Goal: Task Accomplishment & Management: Manage account settings

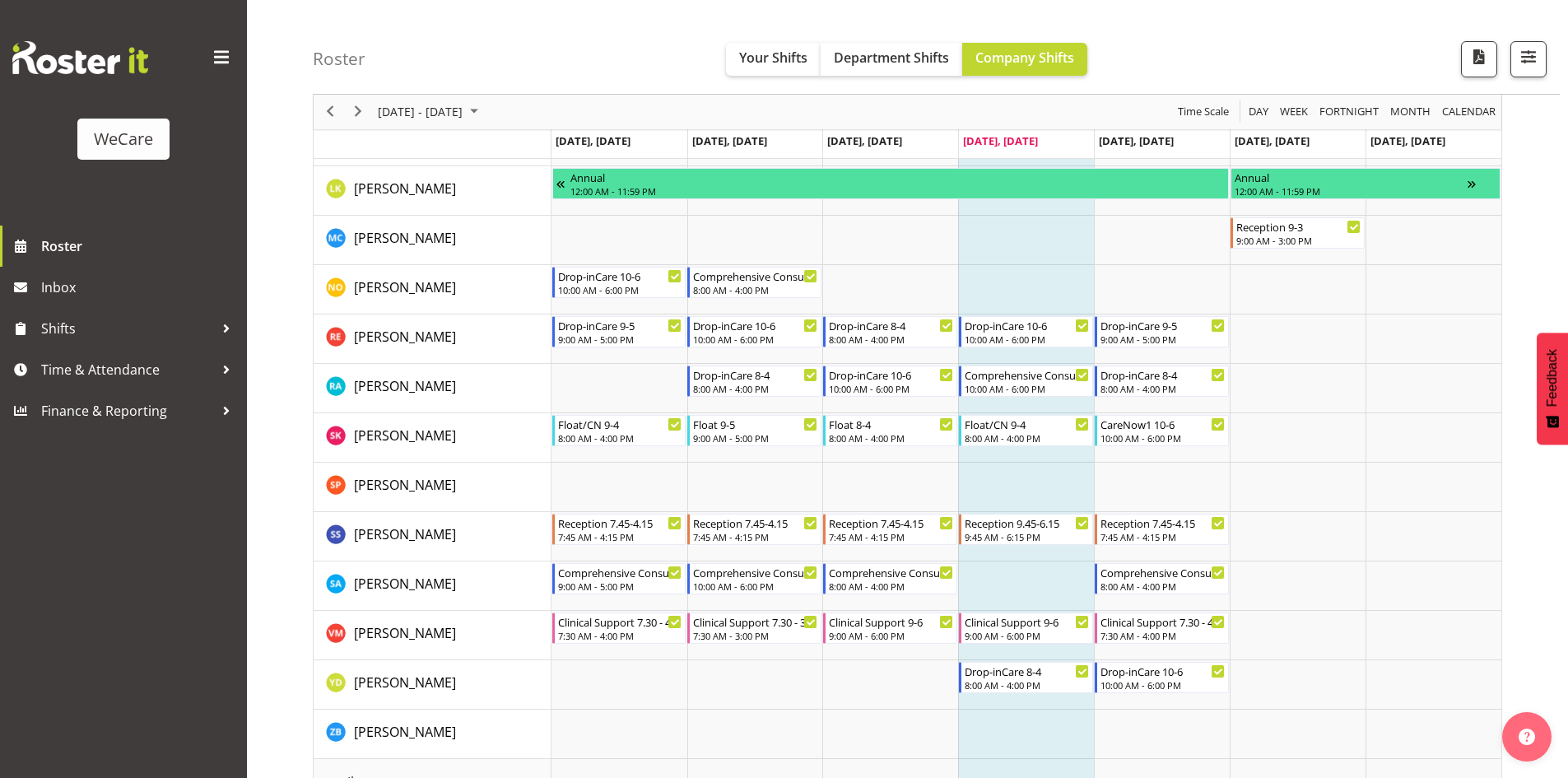
scroll to position [1249, 0]
click at [350, 117] on span "Next" at bounding box center [357, 113] width 20 height 20
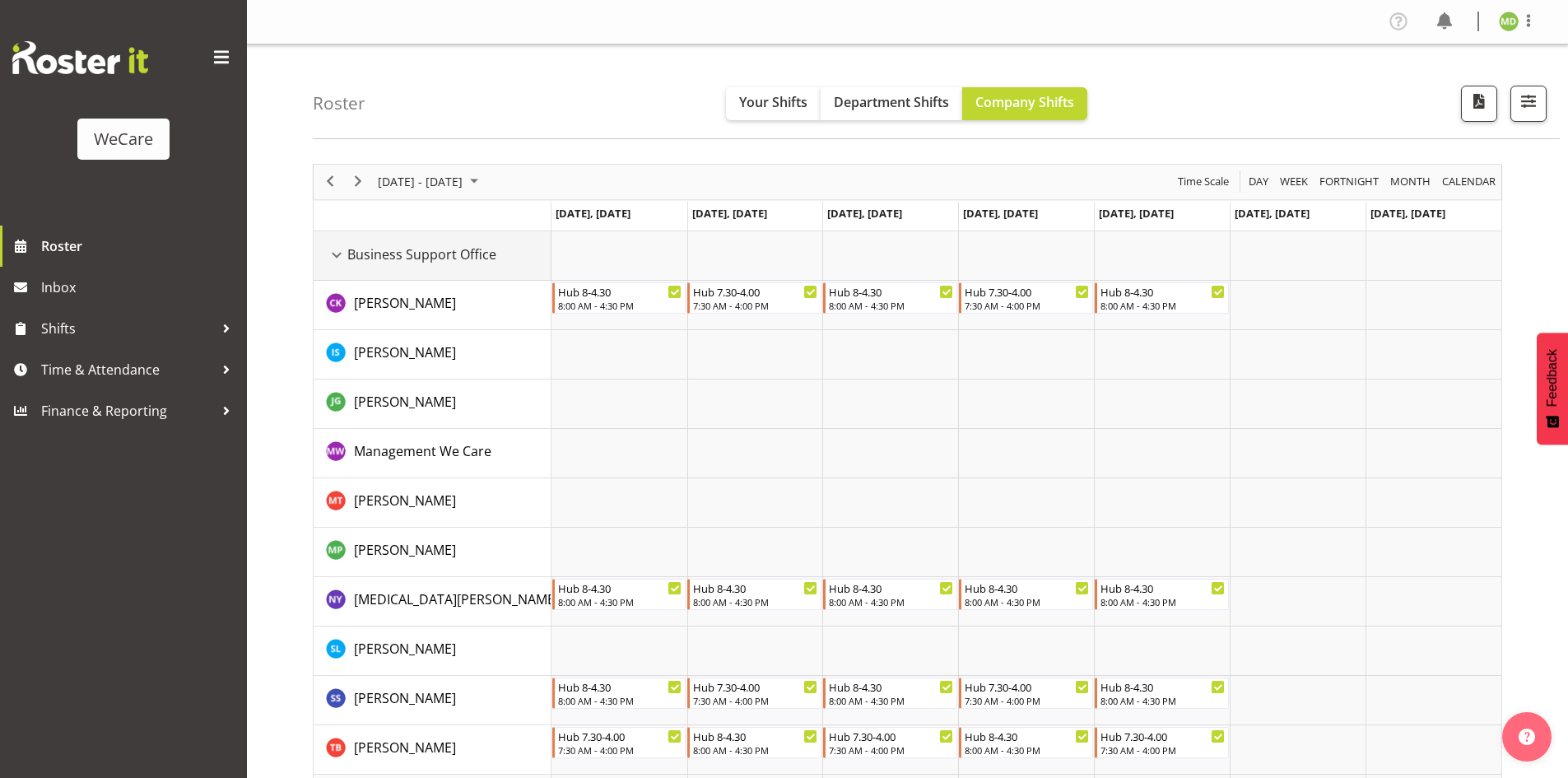
click at [336, 259] on div "Business Support Office resource" at bounding box center [336, 255] width 21 height 21
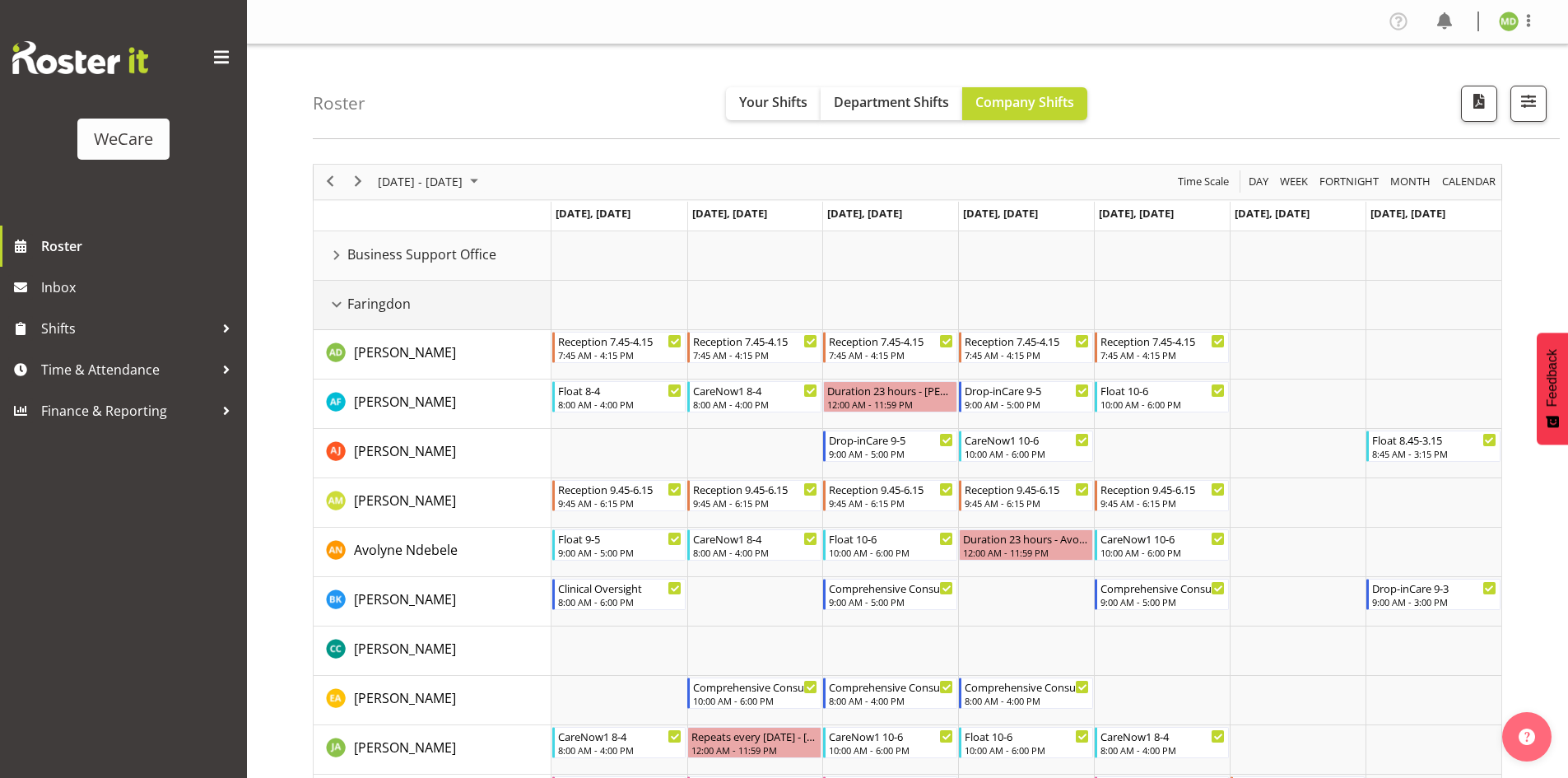
click at [336, 307] on div "Faringdon resource" at bounding box center [336, 304] width 21 height 21
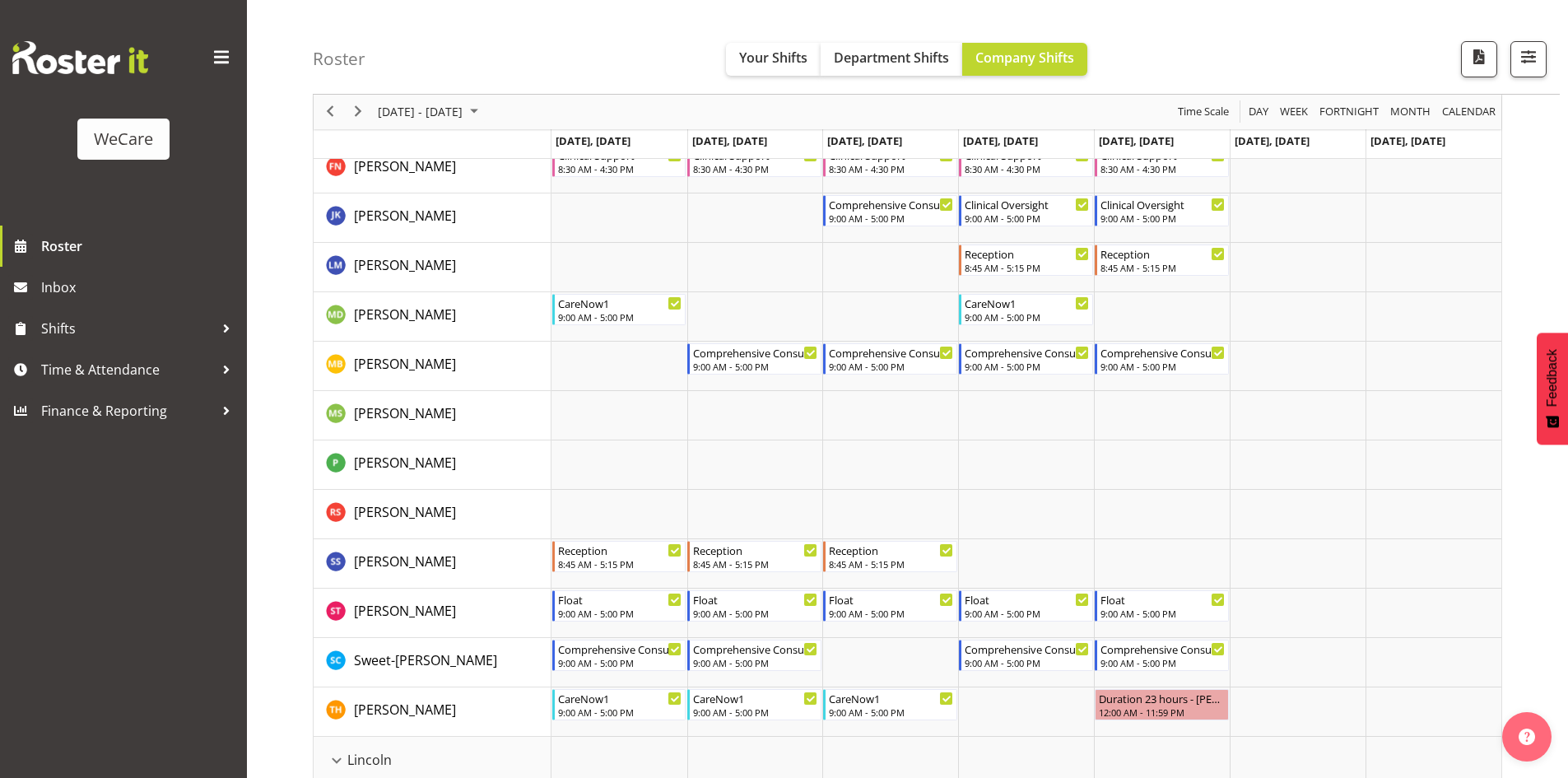
scroll to position [432, 0]
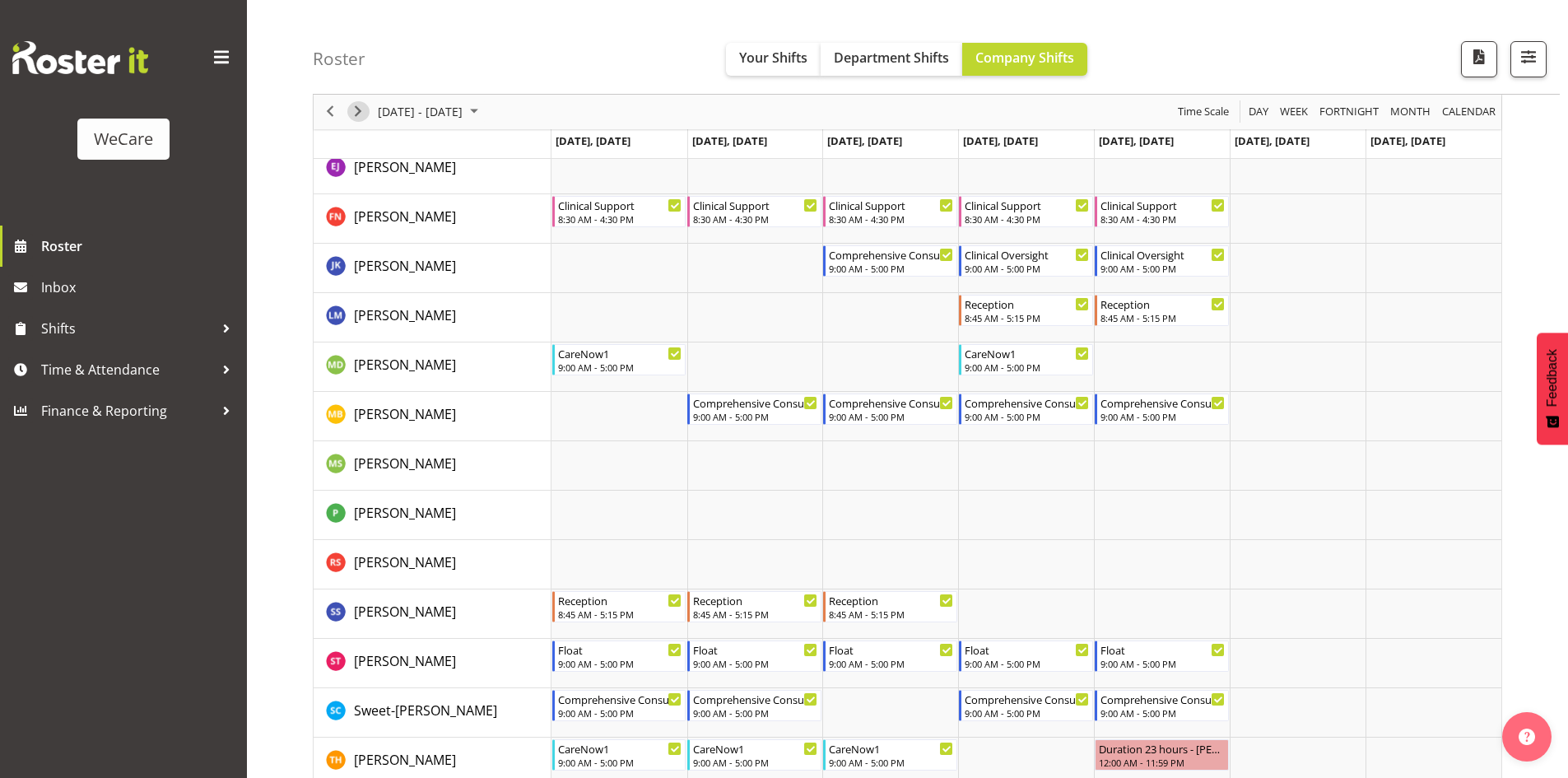
click at [354, 117] on span "Next" at bounding box center [357, 113] width 20 height 20
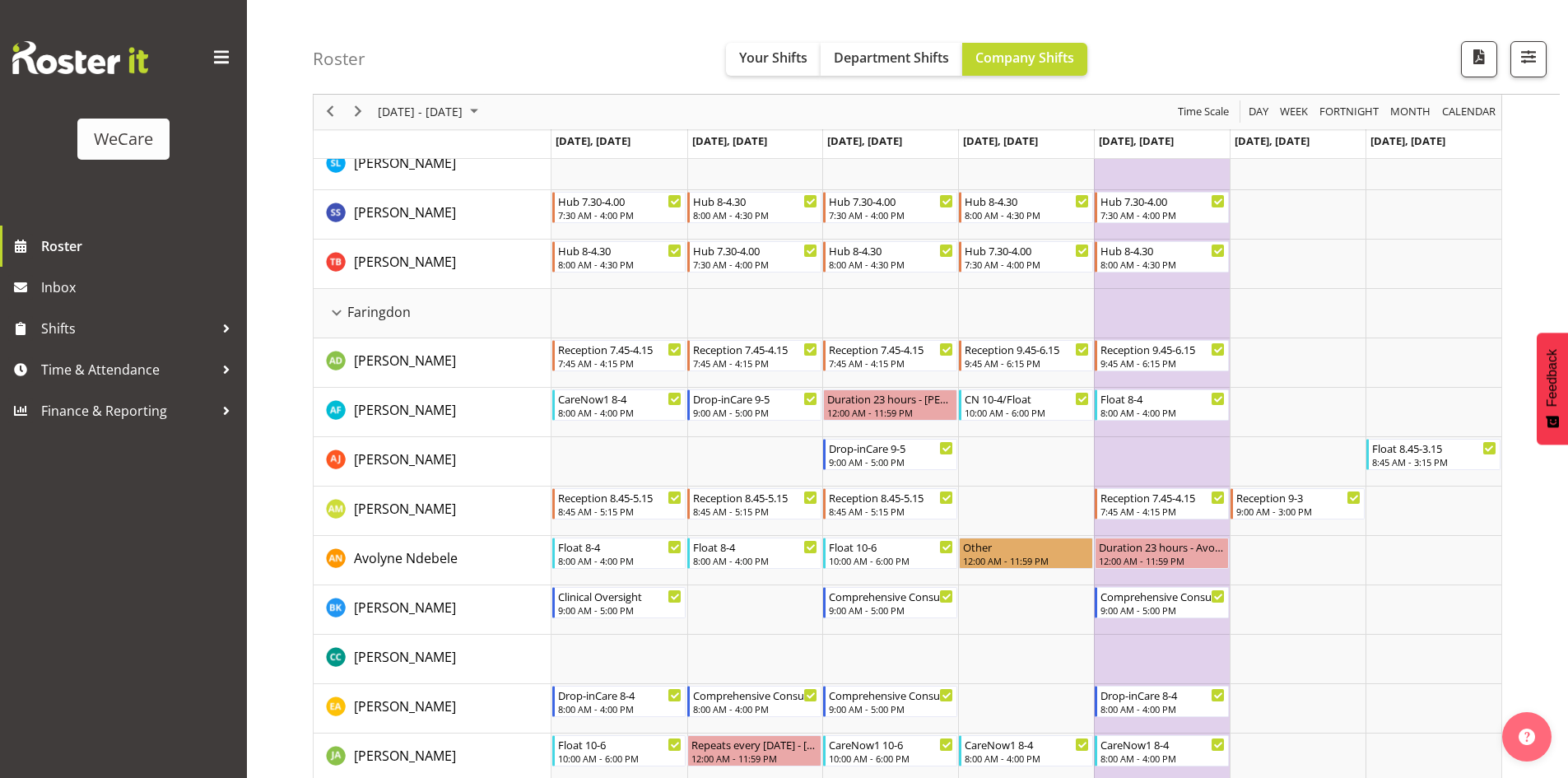
scroll to position [384, 0]
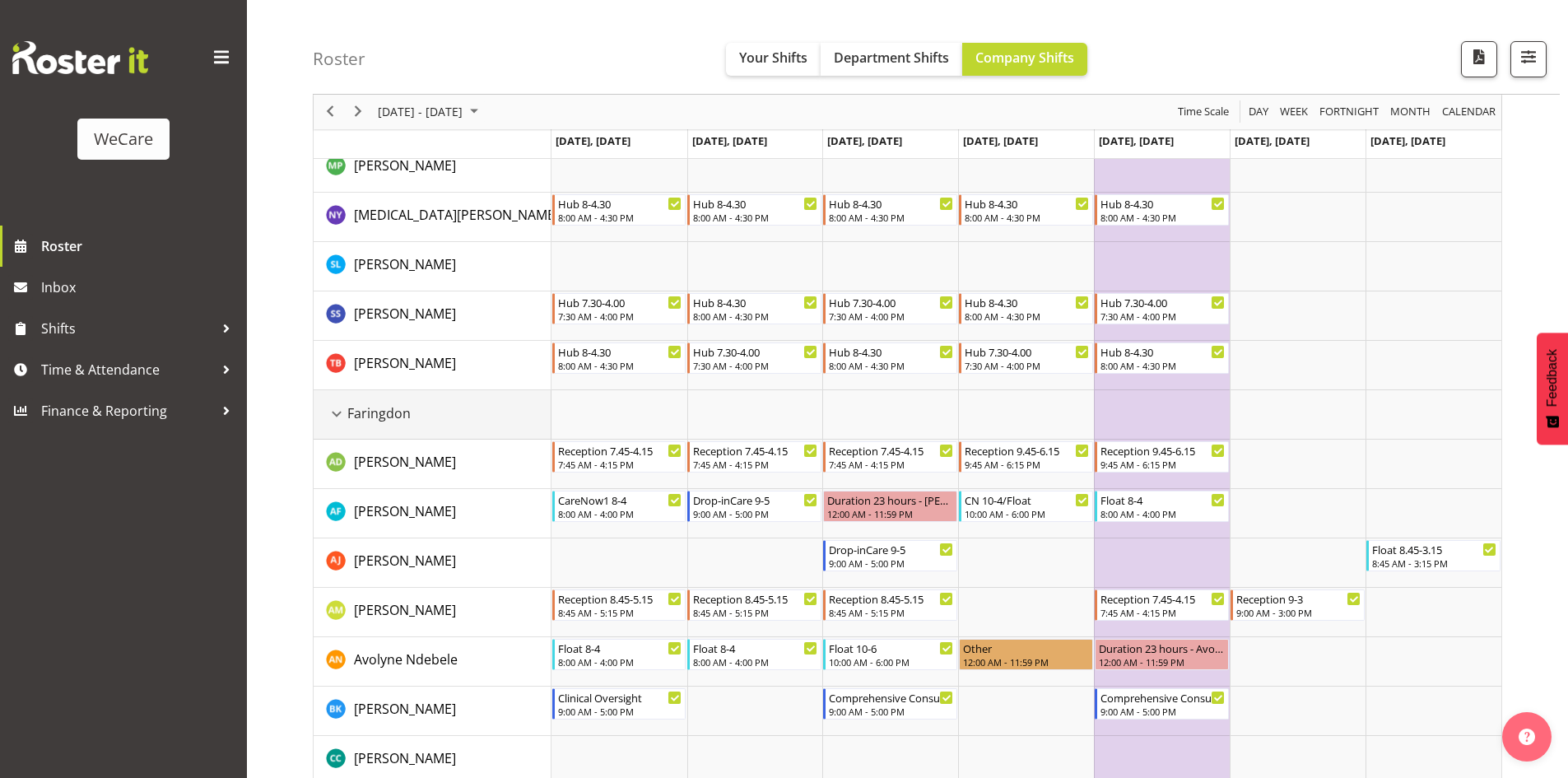
click at [336, 417] on div "Faringdon resource" at bounding box center [336, 414] width 21 height 21
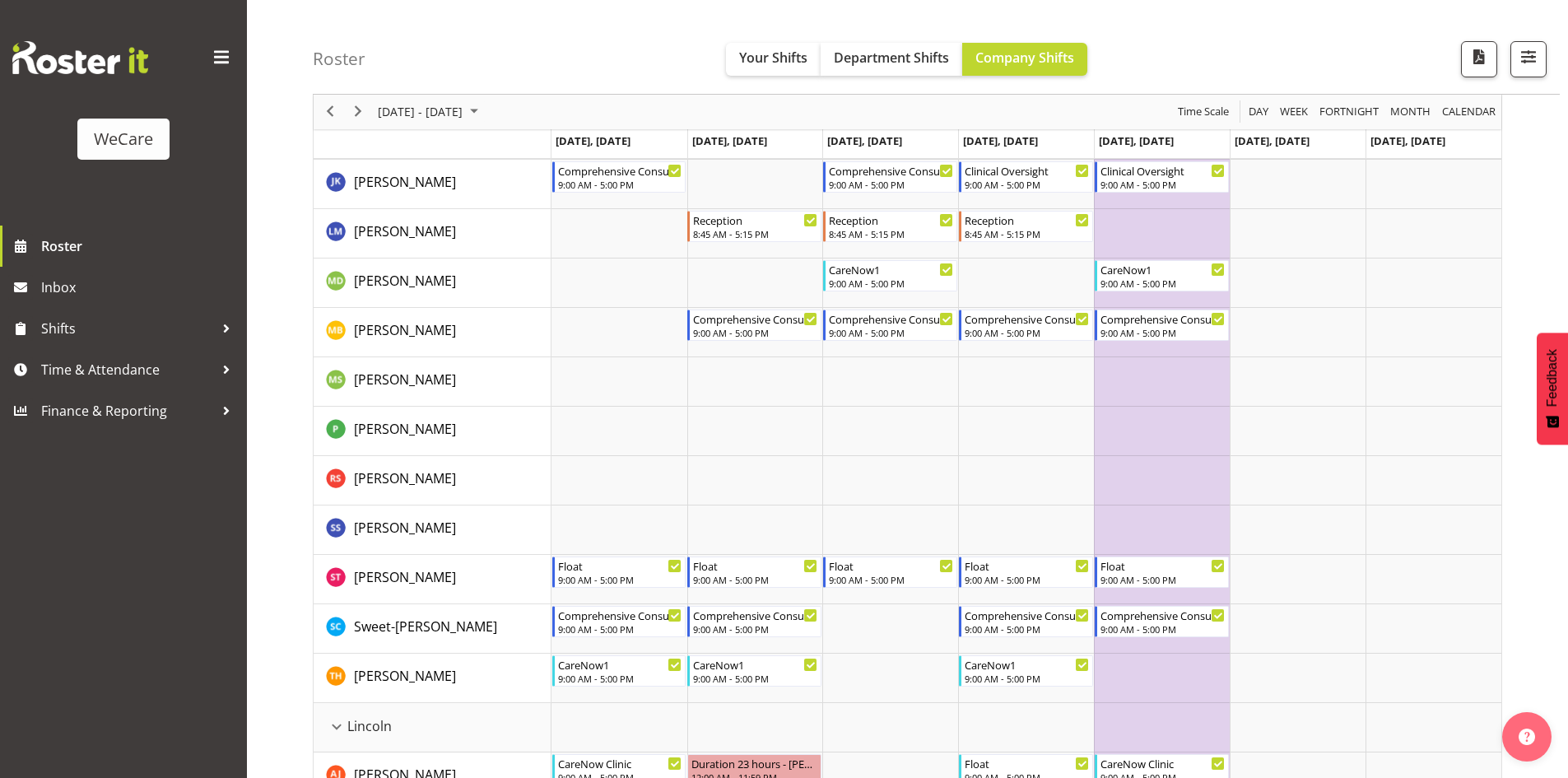
scroll to position [1009, 0]
click at [360, 111] on span "Next" at bounding box center [357, 113] width 20 height 20
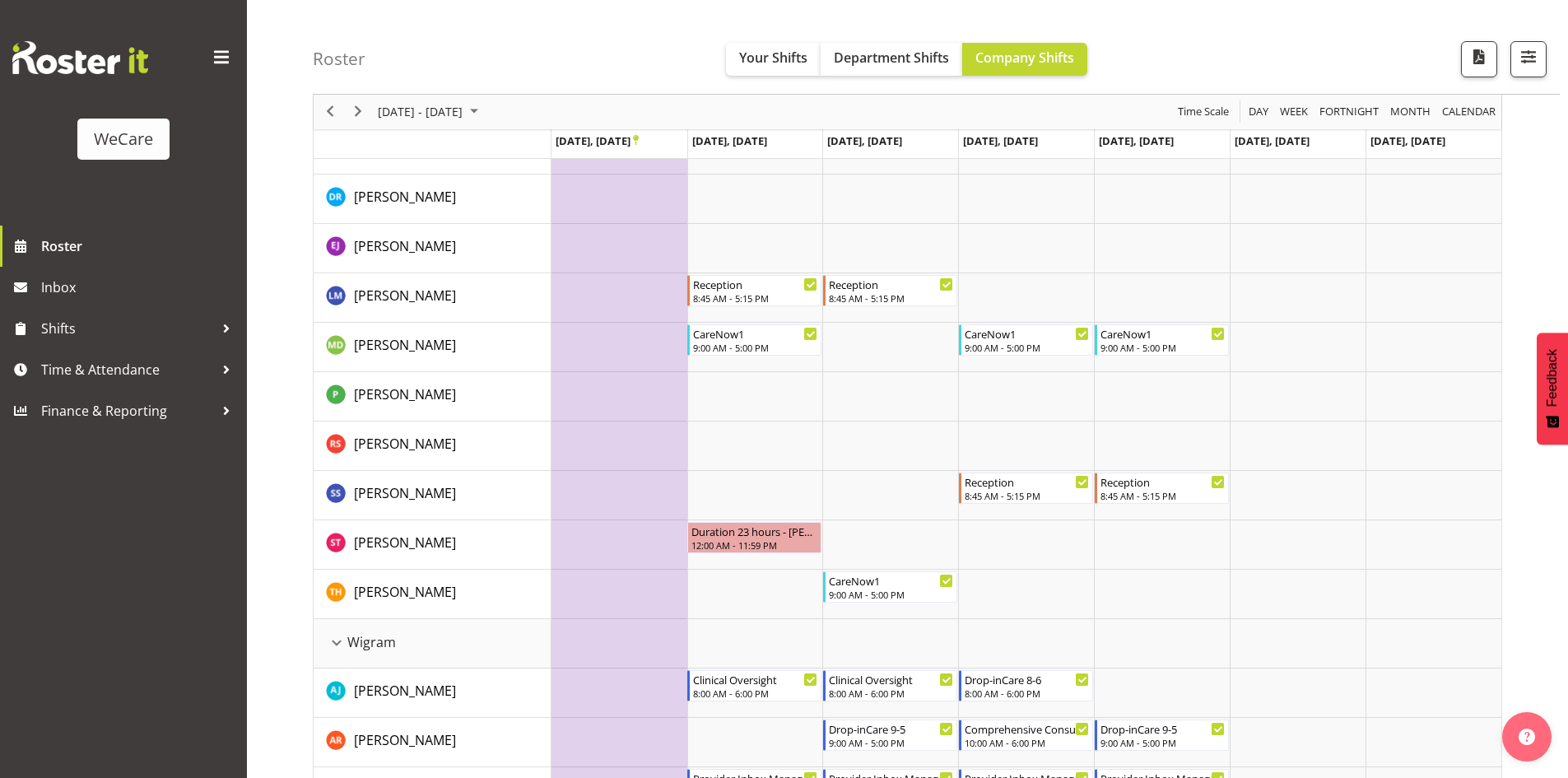
scroll to position [3314, 0]
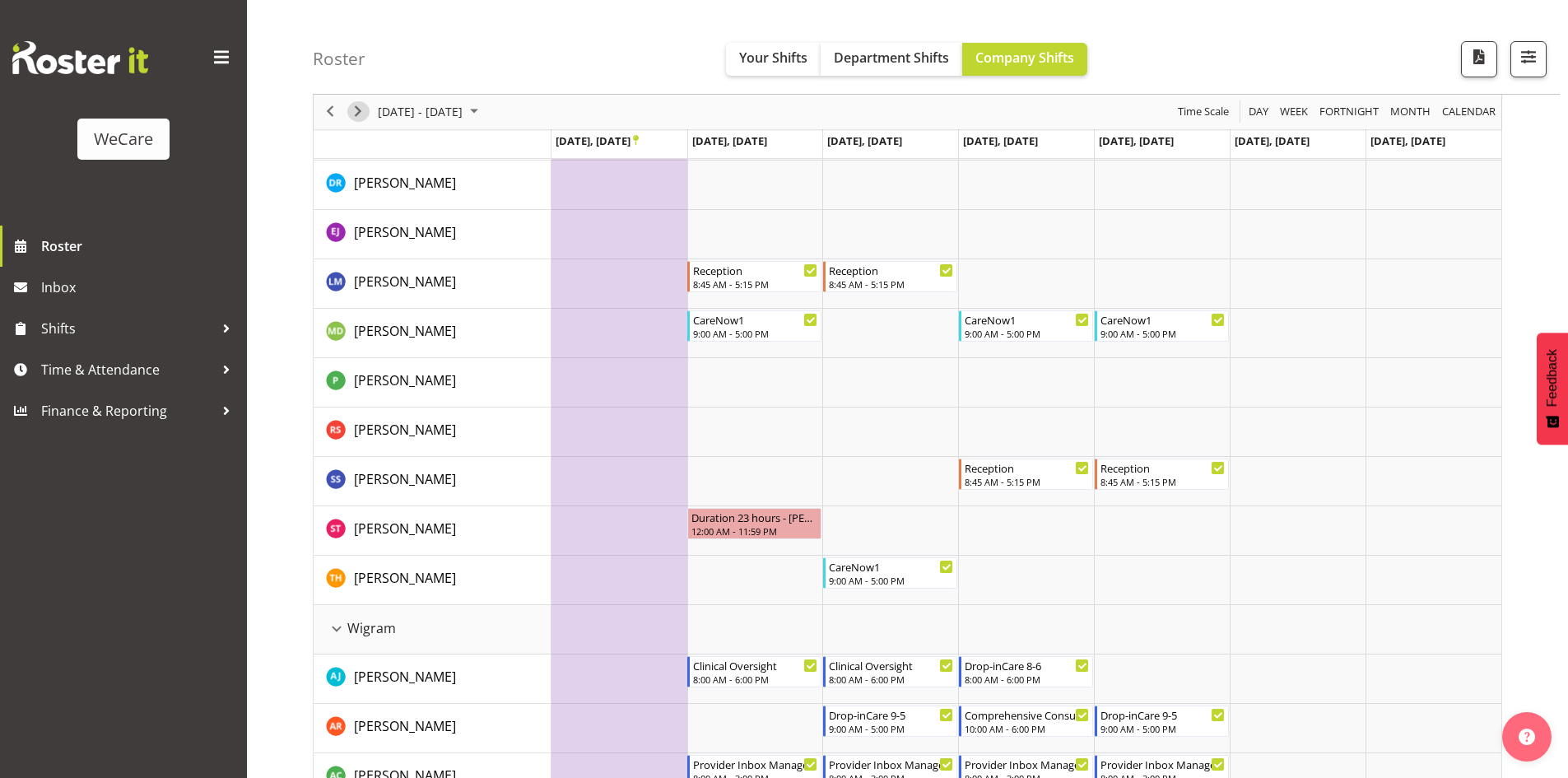
click at [361, 114] on span "Next" at bounding box center [357, 113] width 20 height 20
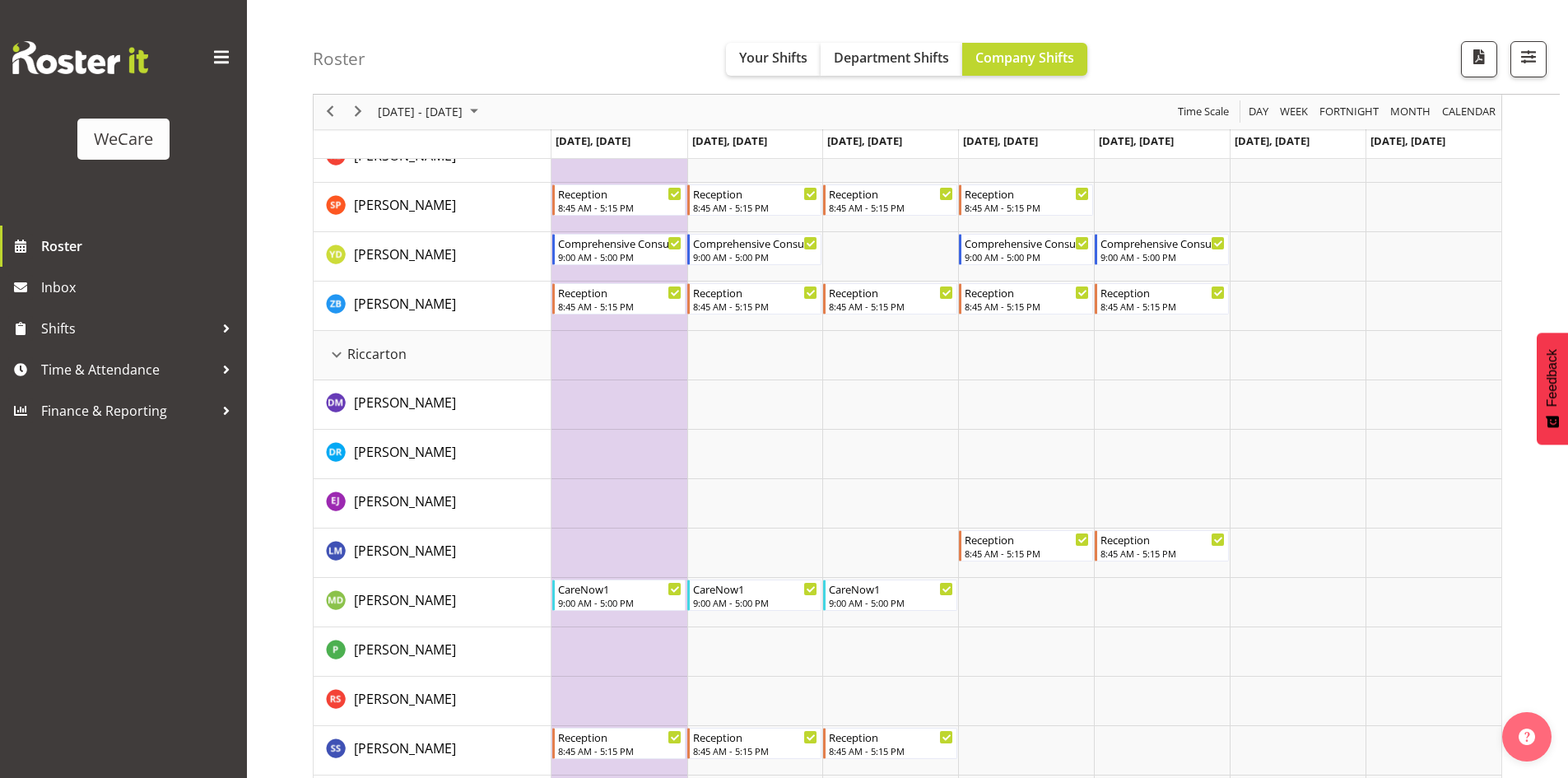
scroll to position [2931, 0]
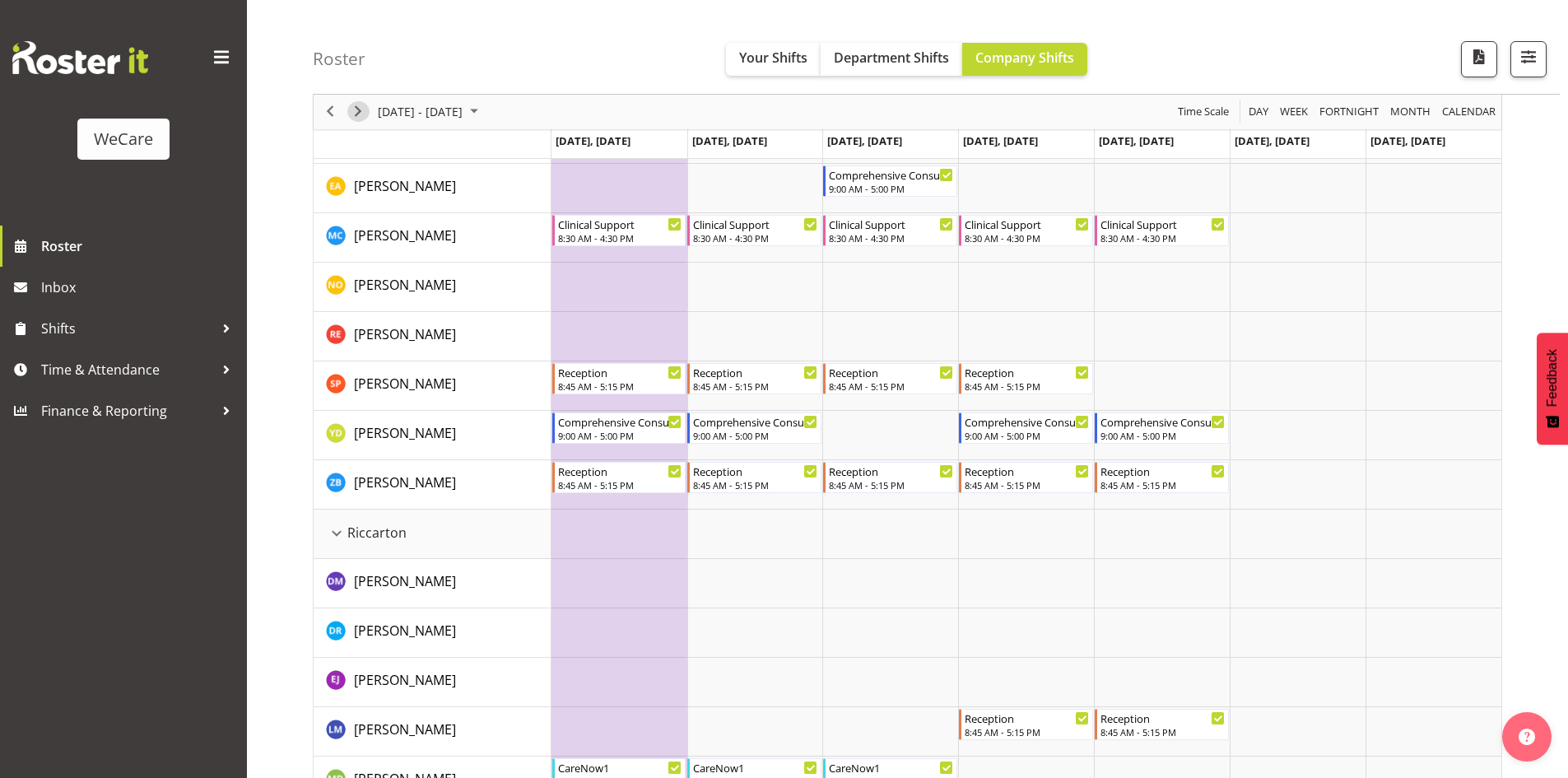
click at [364, 108] on span "Next" at bounding box center [357, 113] width 20 height 20
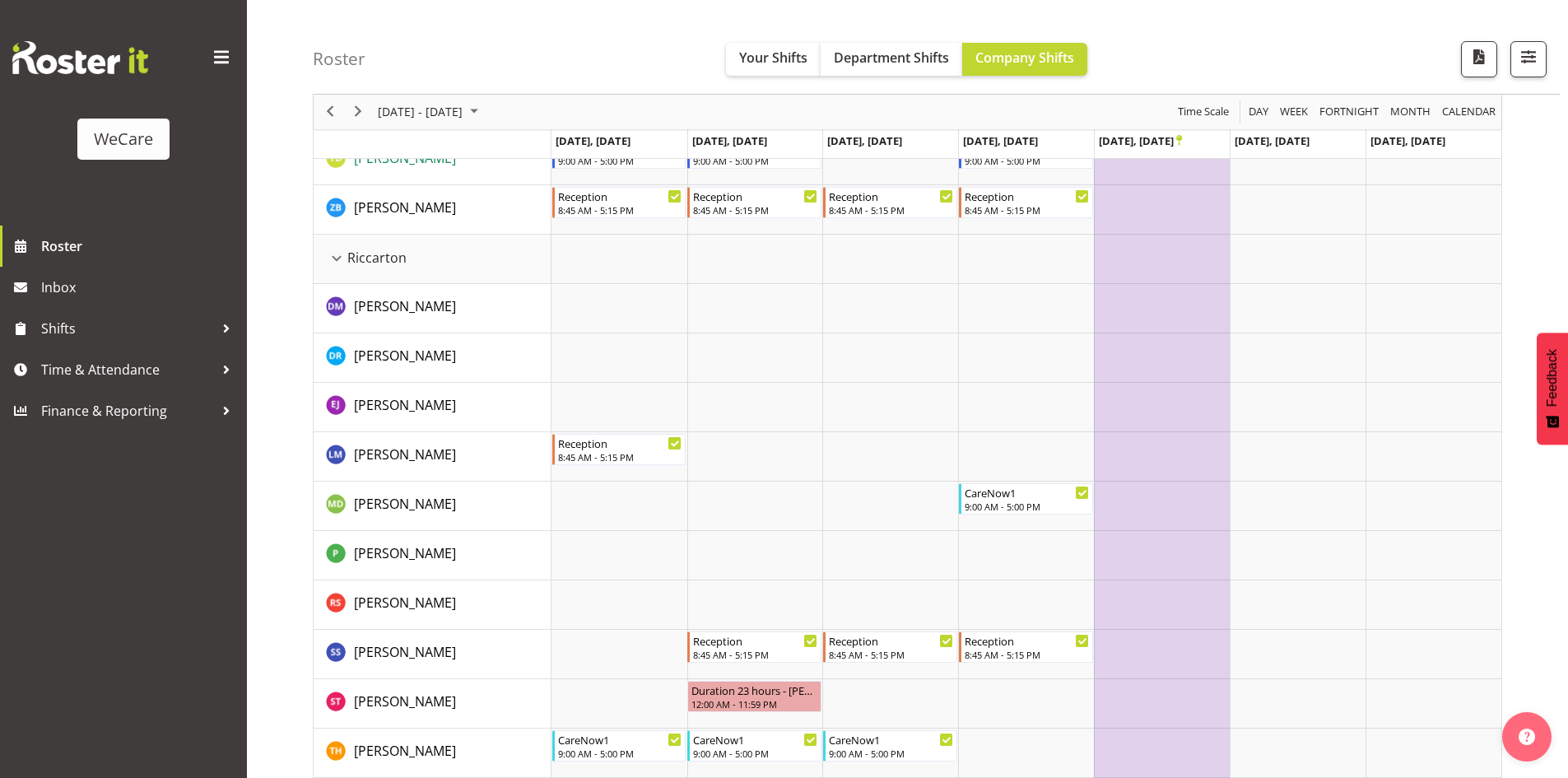
scroll to position [3134, 0]
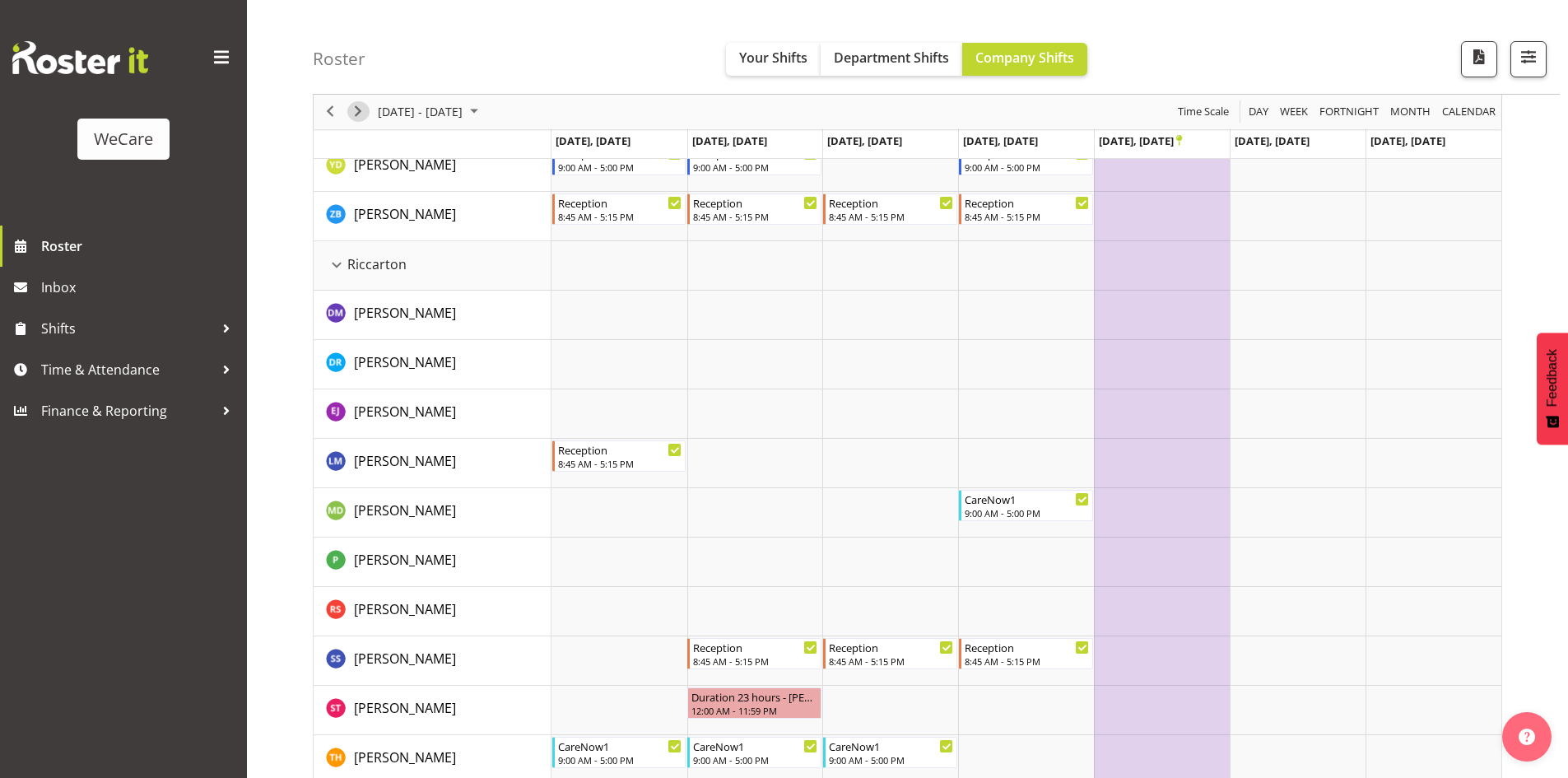
drag, startPoint x: 359, startPoint y: 120, endPoint x: 544, endPoint y: 286, distance: 248.6
click at [359, 120] on span "Next" at bounding box center [357, 113] width 20 height 20
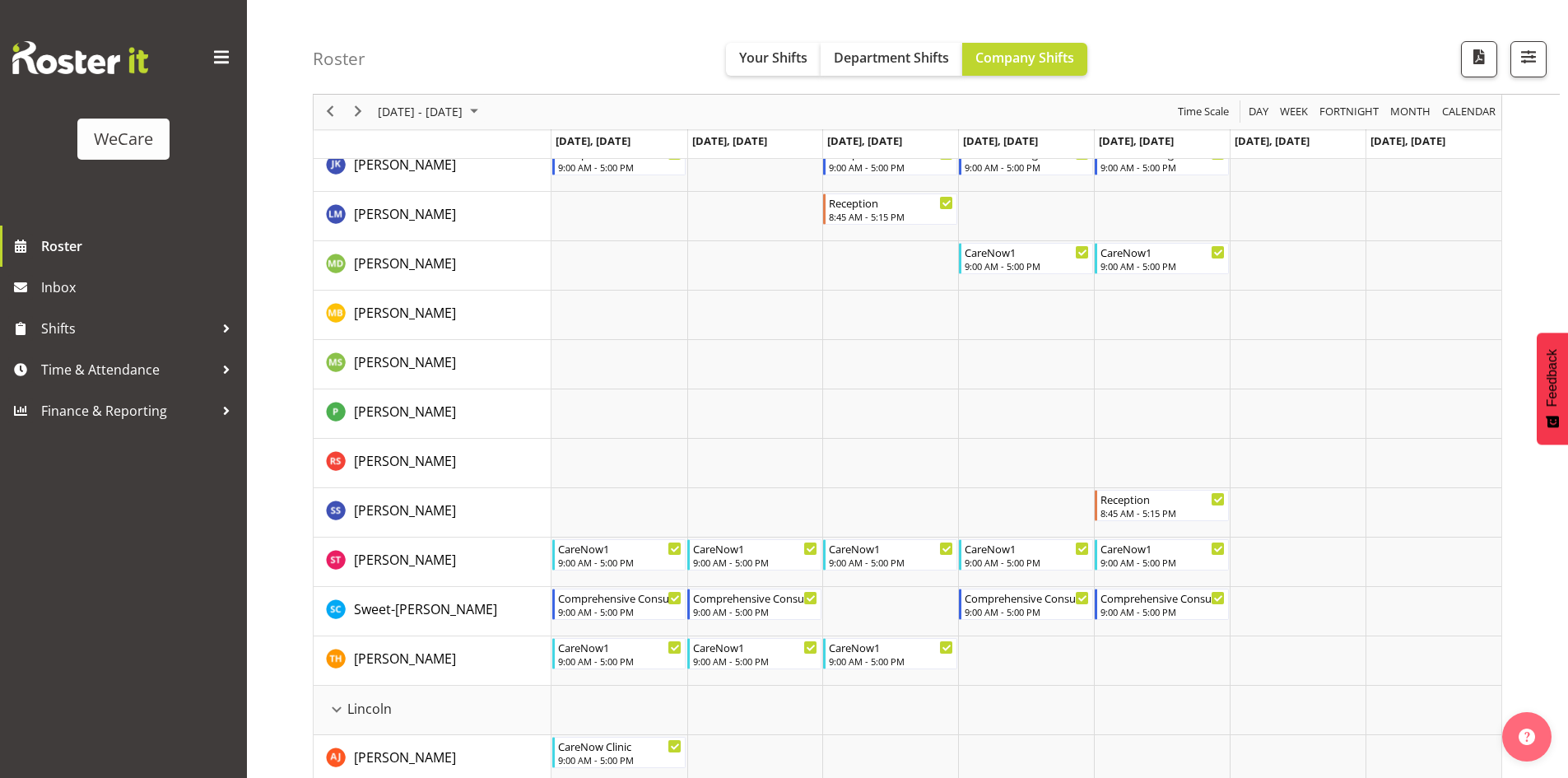
scroll to position [2158, 0]
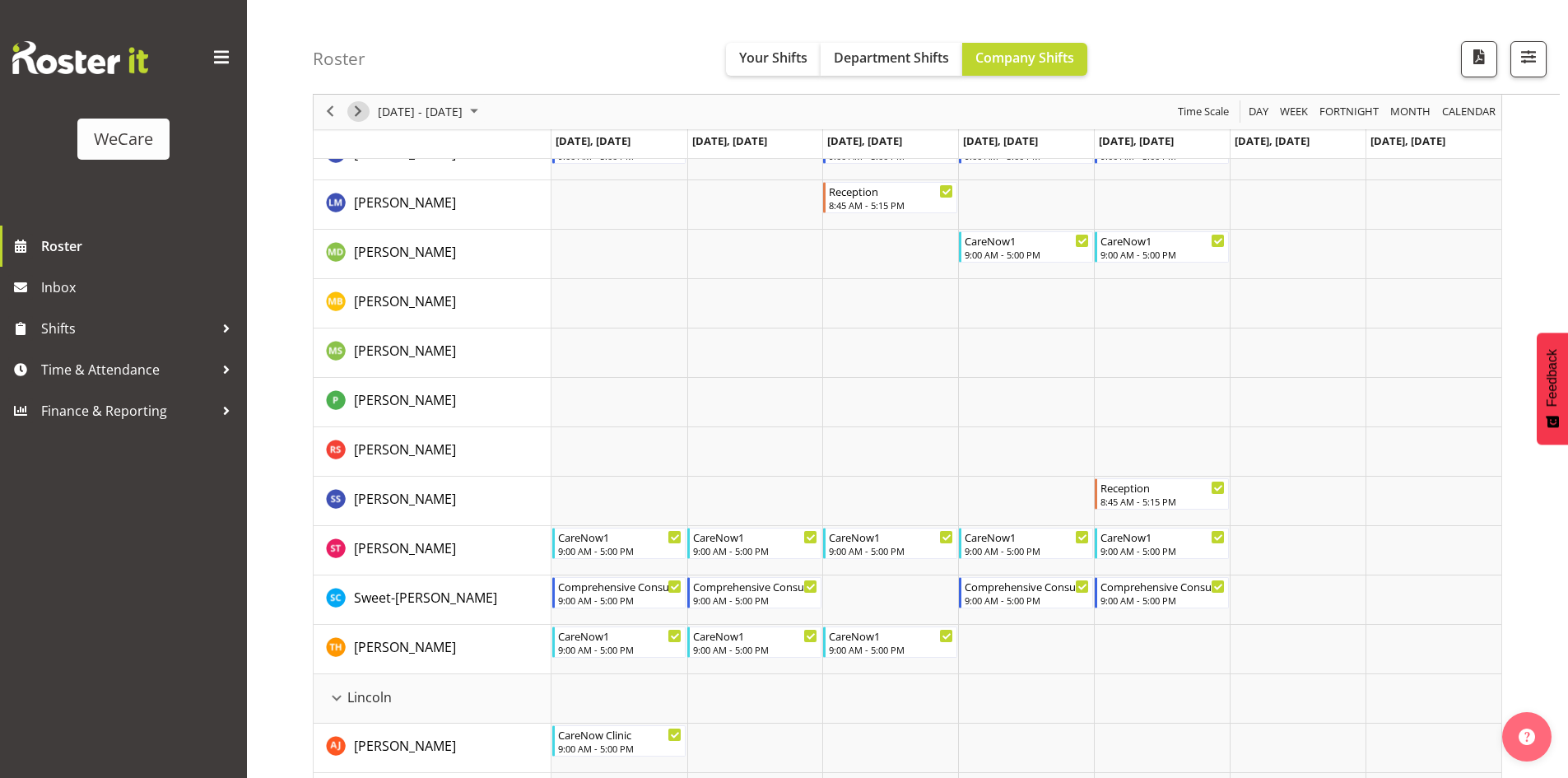
click at [361, 114] on span "Next" at bounding box center [357, 113] width 20 height 20
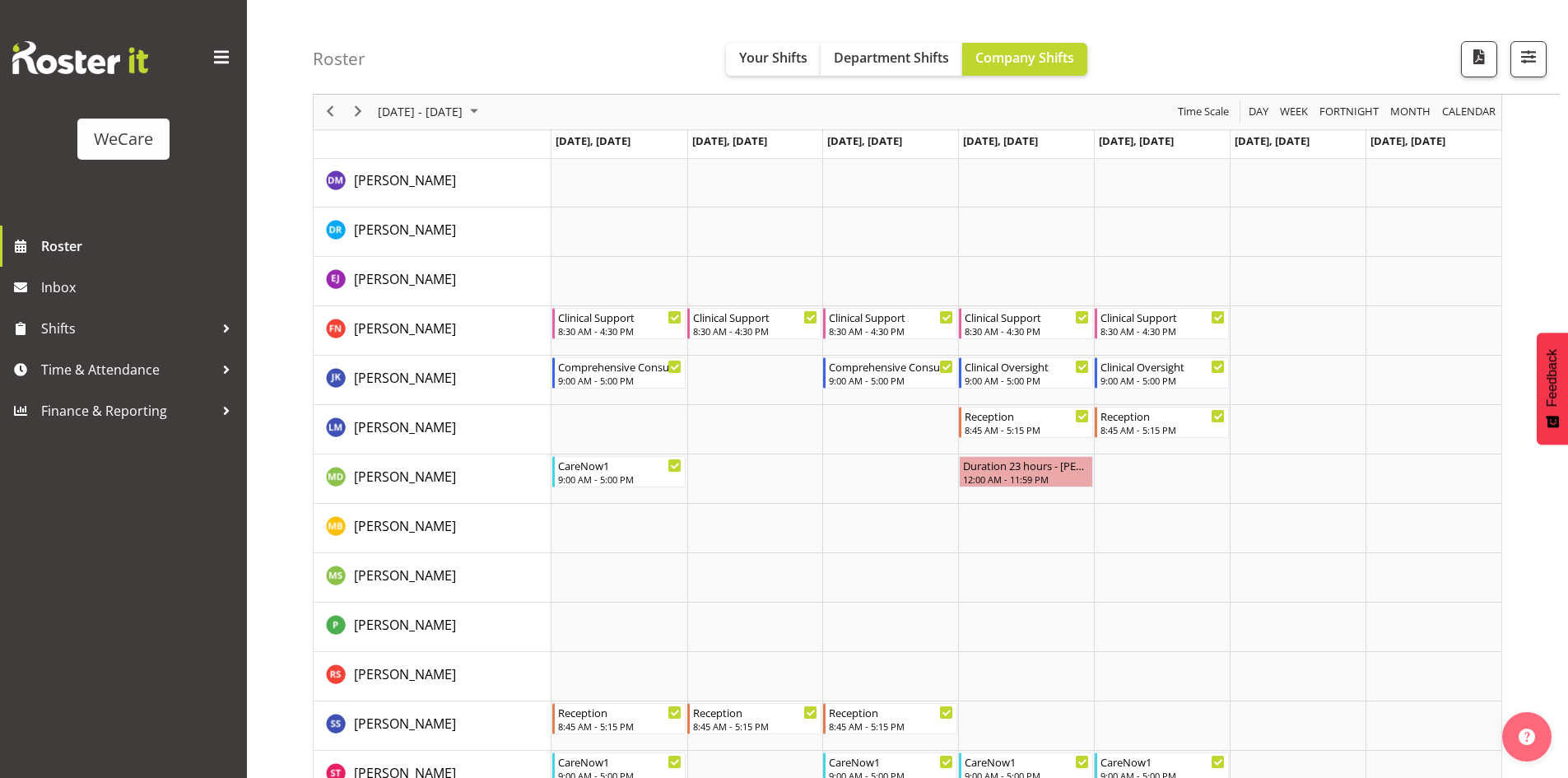
scroll to position [2110, 0]
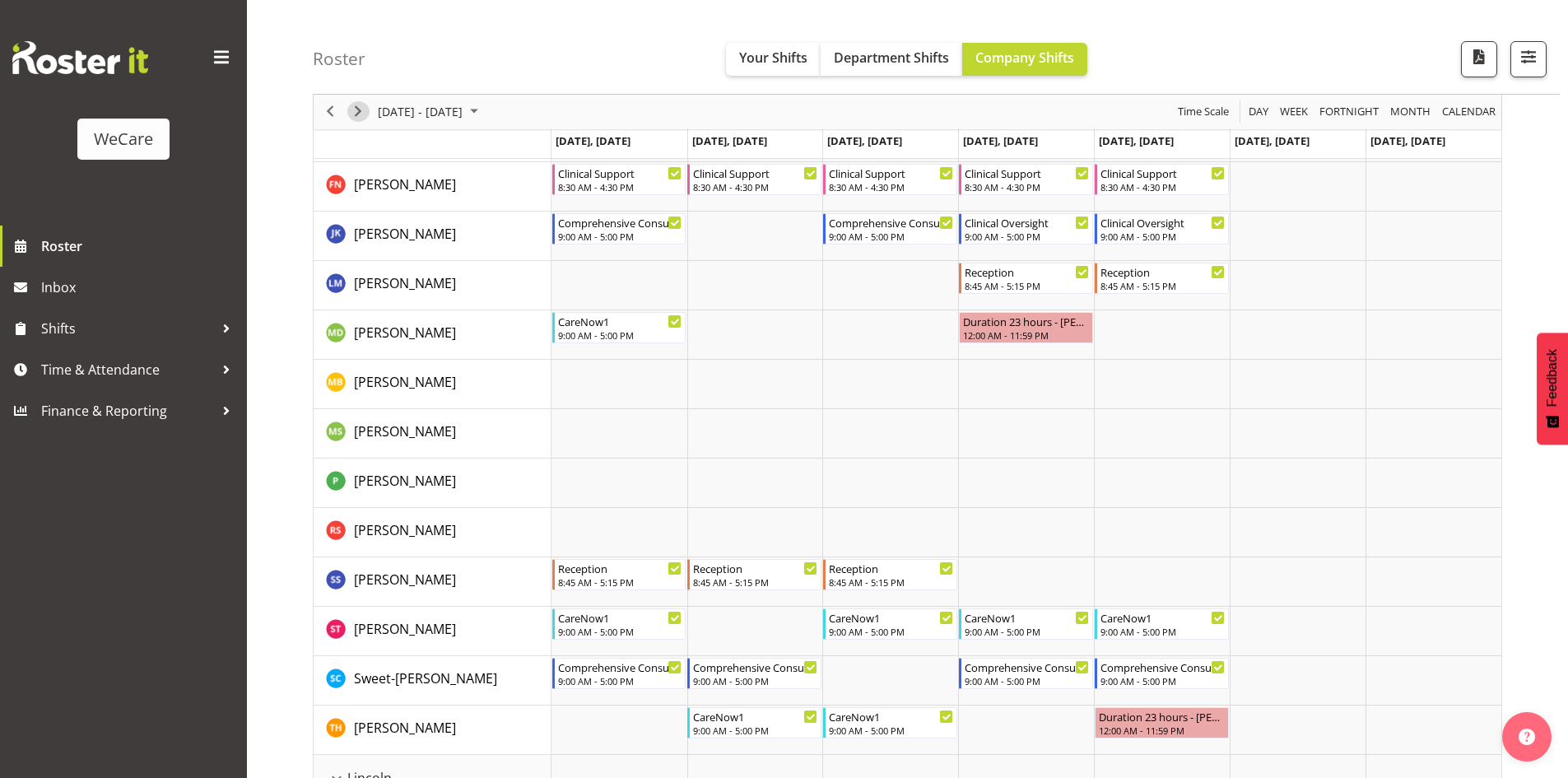
click at [355, 119] on span "Next" at bounding box center [357, 113] width 20 height 20
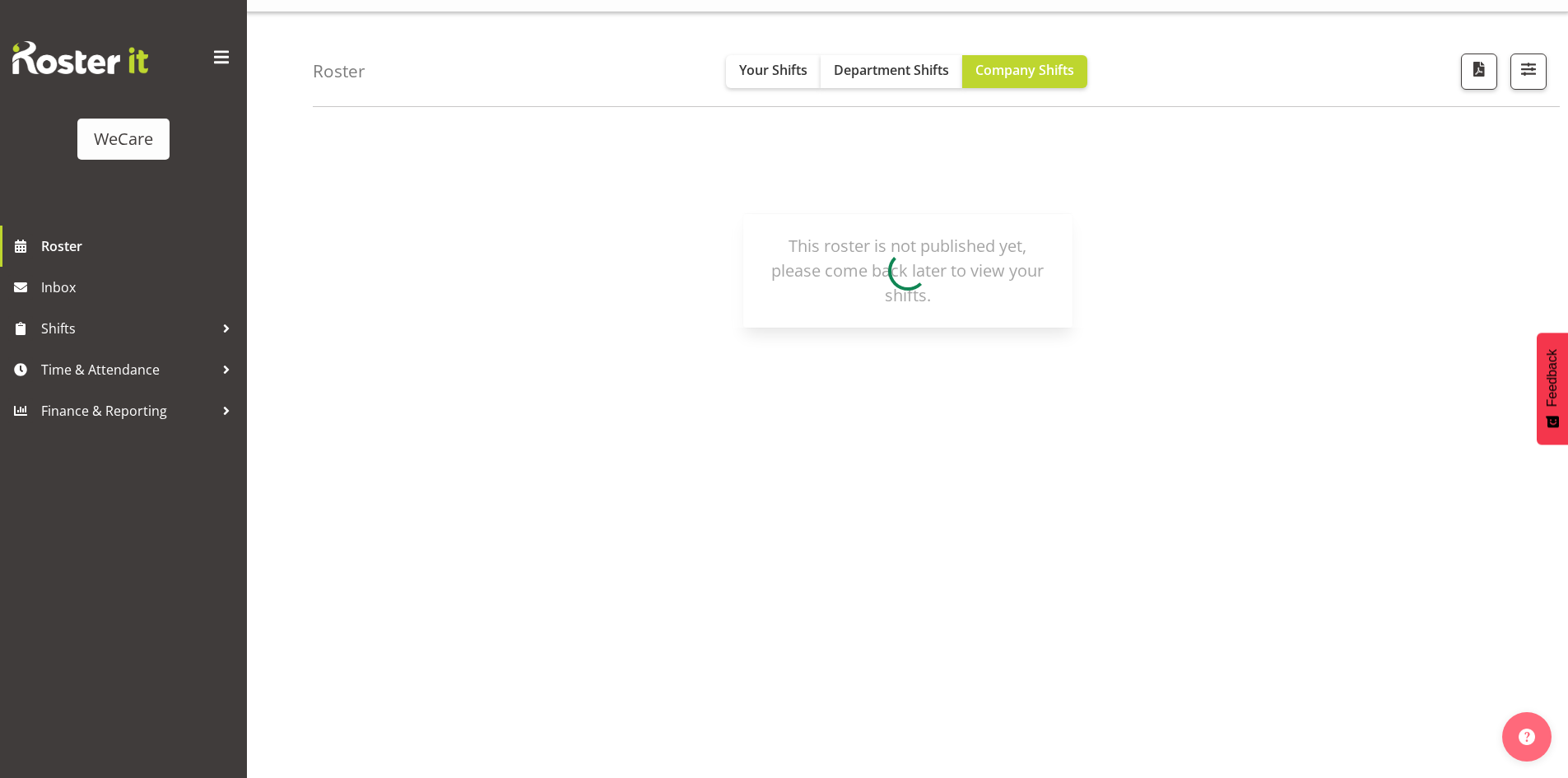
scroll to position [33, 0]
click at [1005, 75] on span "Company Shifts" at bounding box center [1025, 69] width 99 height 18
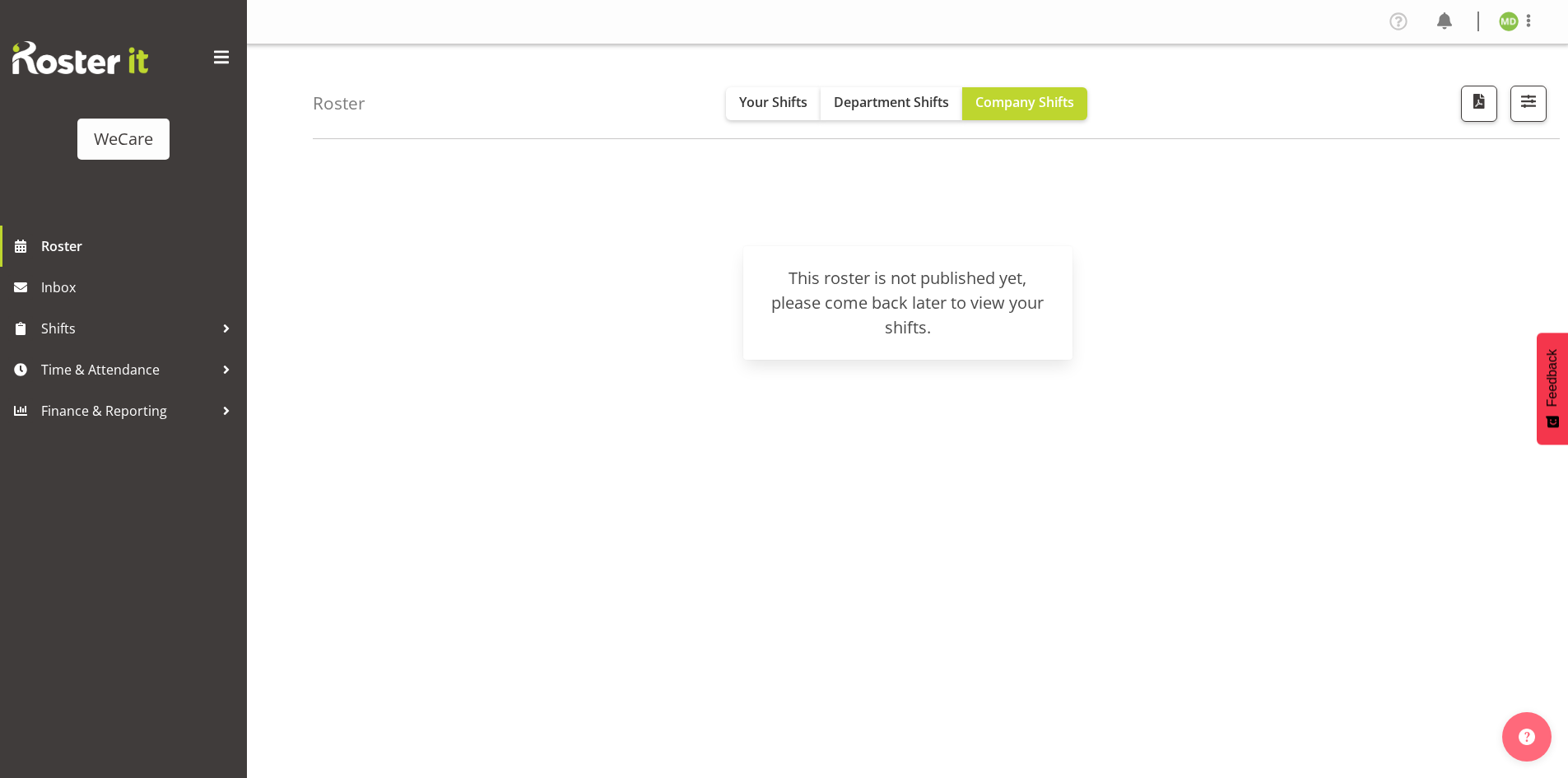
click at [1544, 24] on div "Profile Log Out" at bounding box center [1525, 21] width 53 height 21
click at [1521, 25] on span at bounding box center [1528, 20] width 20 height 20
click at [1511, 88] on link "Log Out" at bounding box center [1460, 87] width 158 height 30
